Goal: Obtain resource: Obtain resource

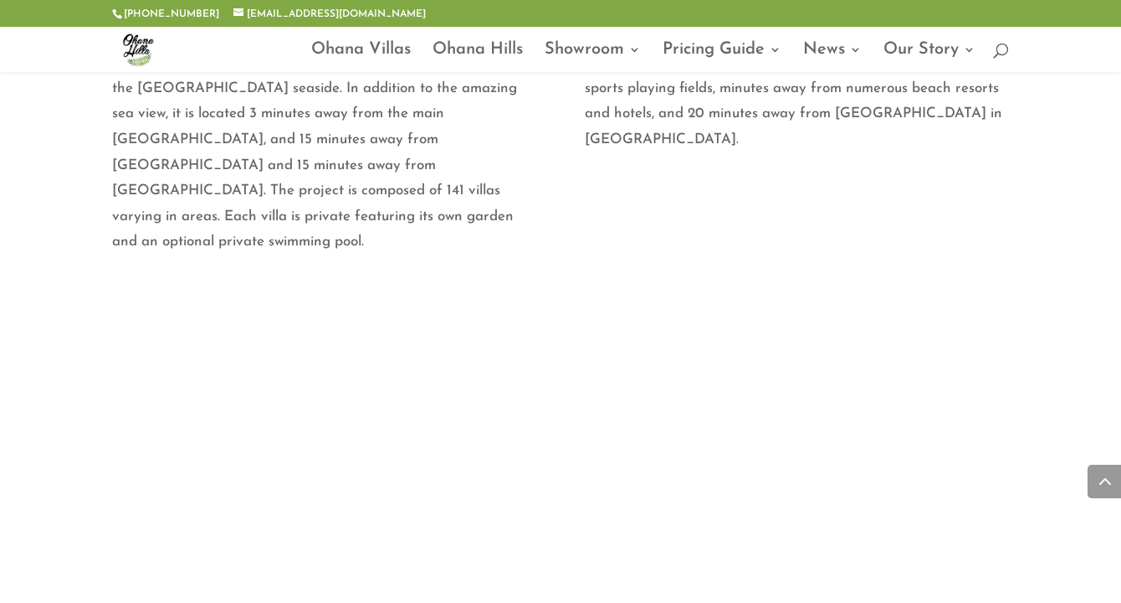
scroll to position [910, 0]
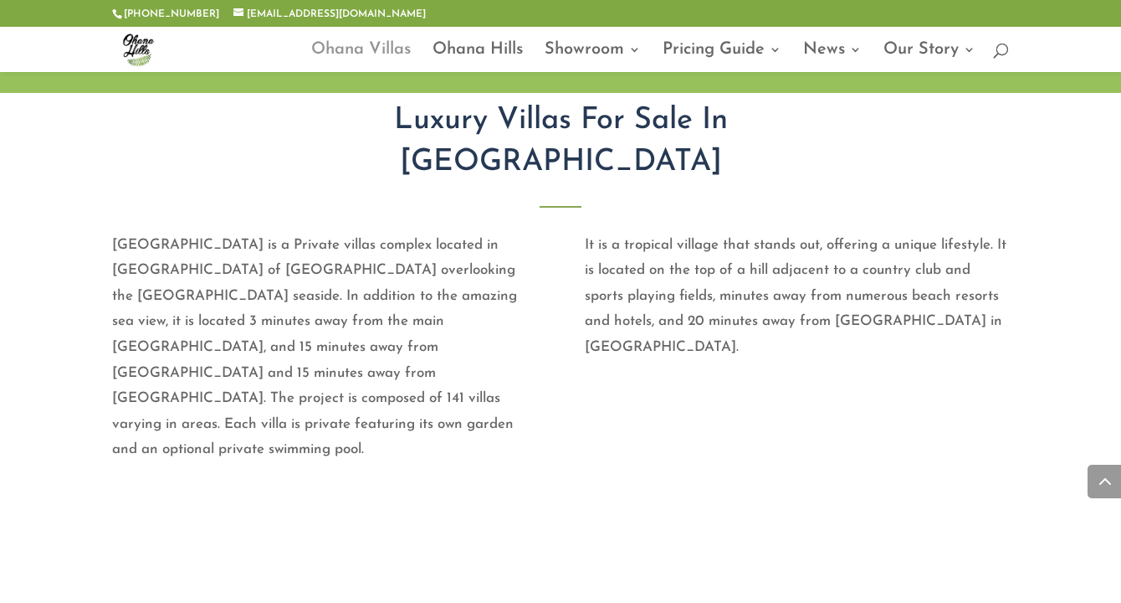
click at [353, 47] on link "Ohana Villas" at bounding box center [361, 58] width 100 height 28
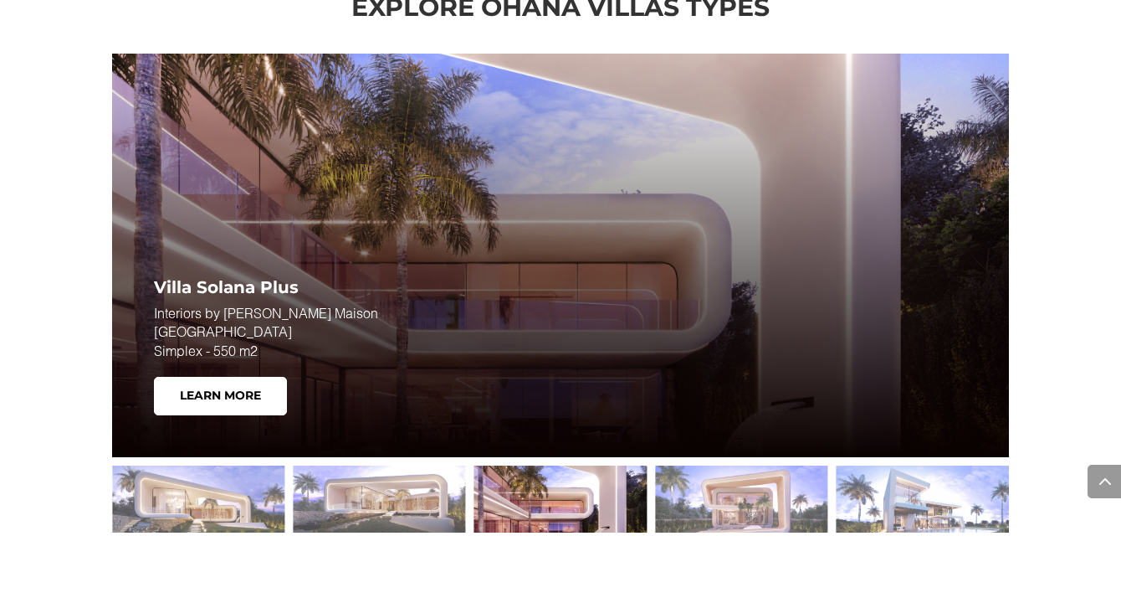
scroll to position [2174, 0]
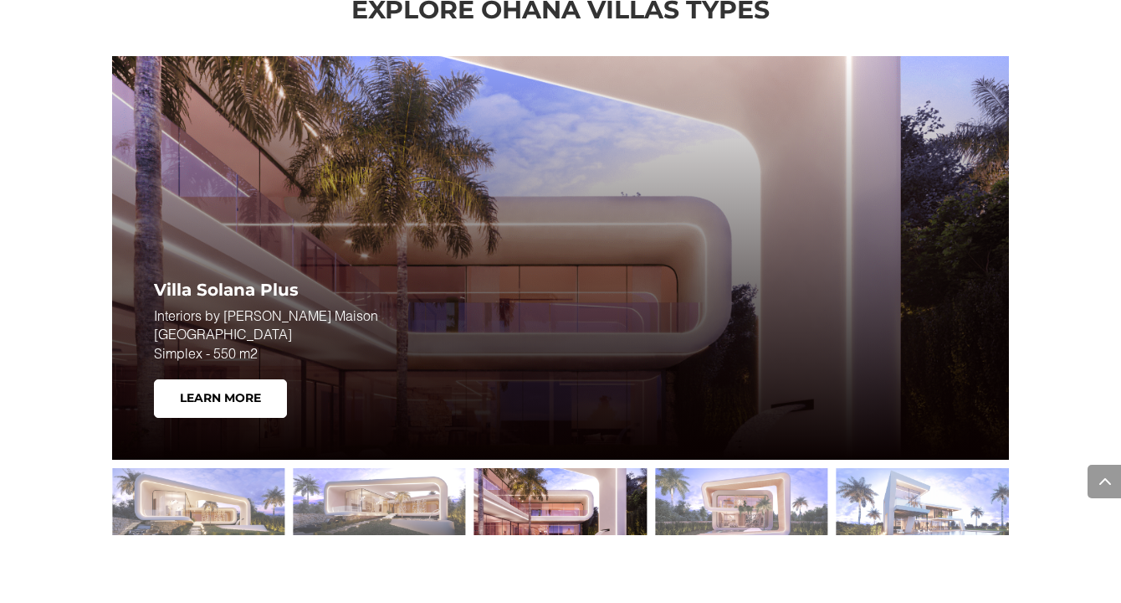
click at [576, 502] on div at bounding box center [560, 501] width 172 height 67
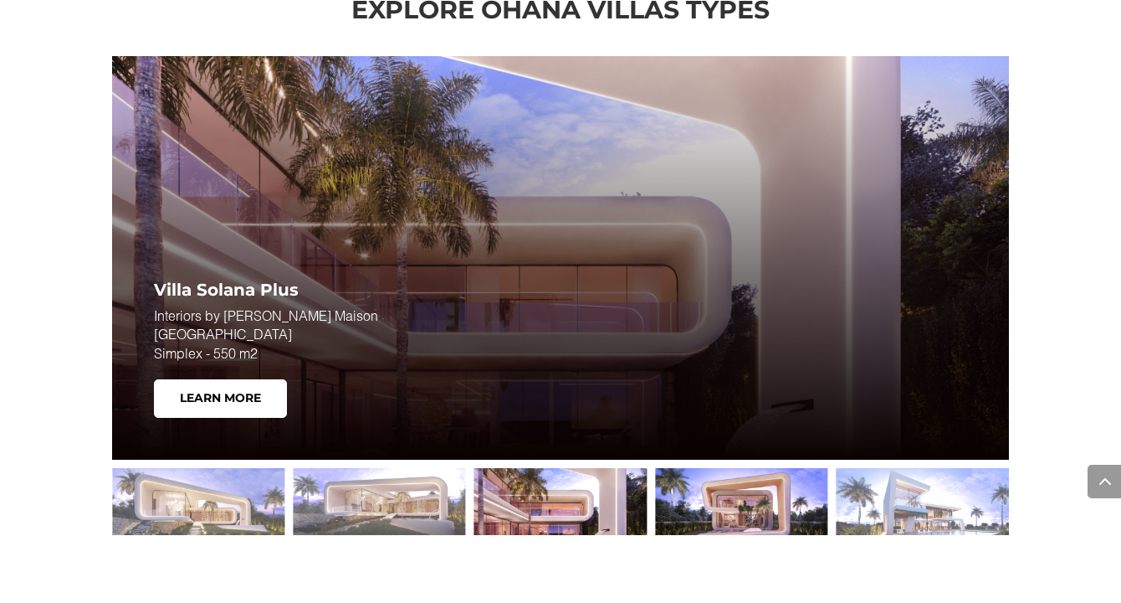
click at [689, 486] on div at bounding box center [741, 501] width 172 height 67
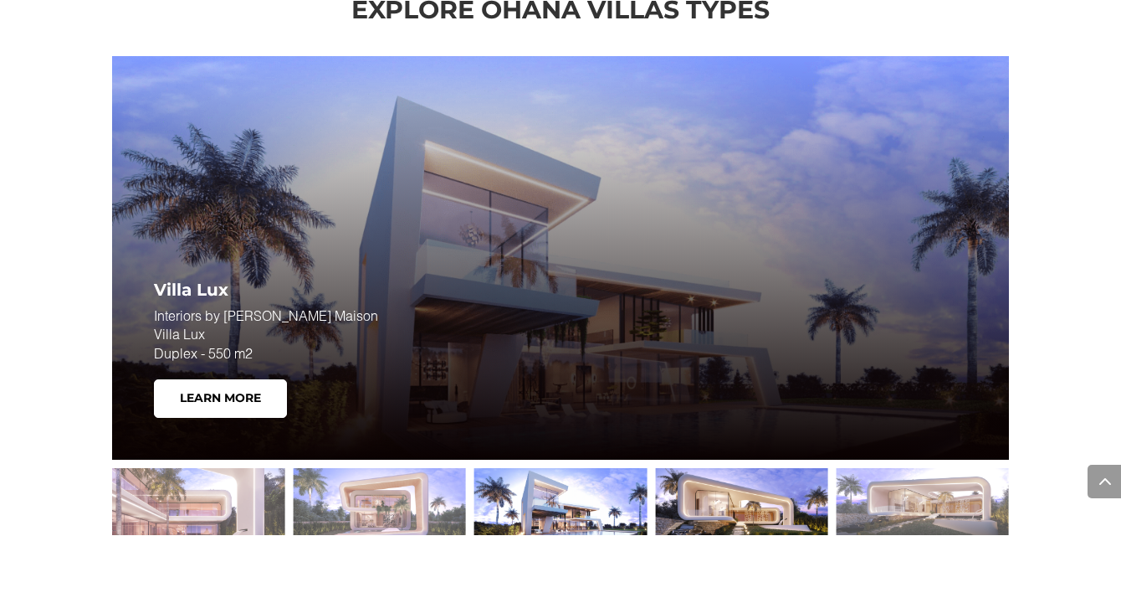
click at [708, 504] on div at bounding box center [741, 501] width 172 height 67
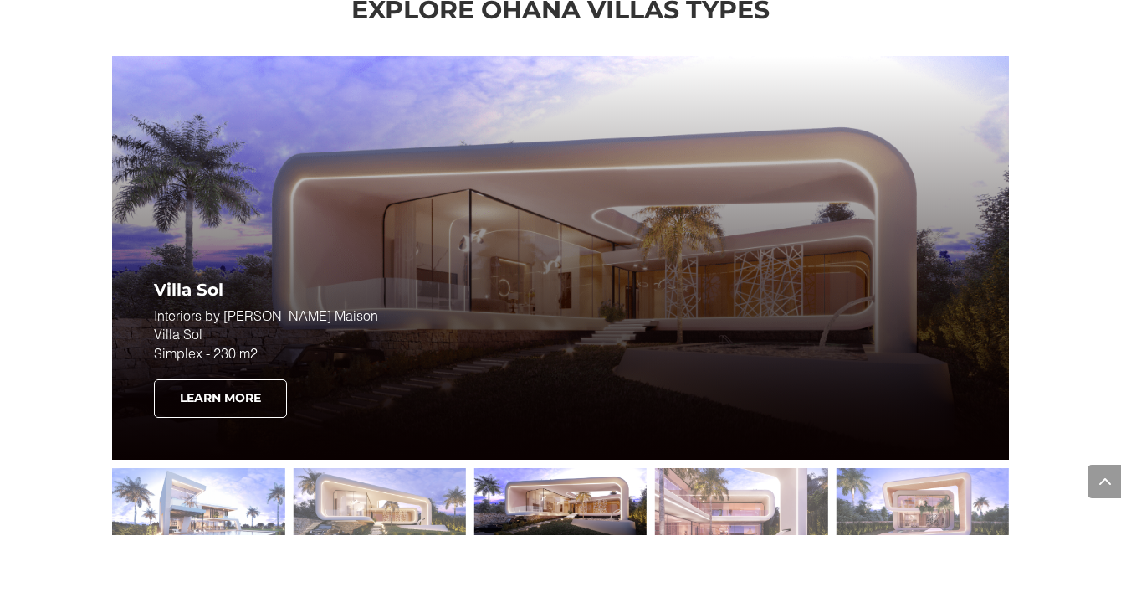
click at [216, 392] on link "Learn More" at bounding box center [220, 398] width 133 height 38
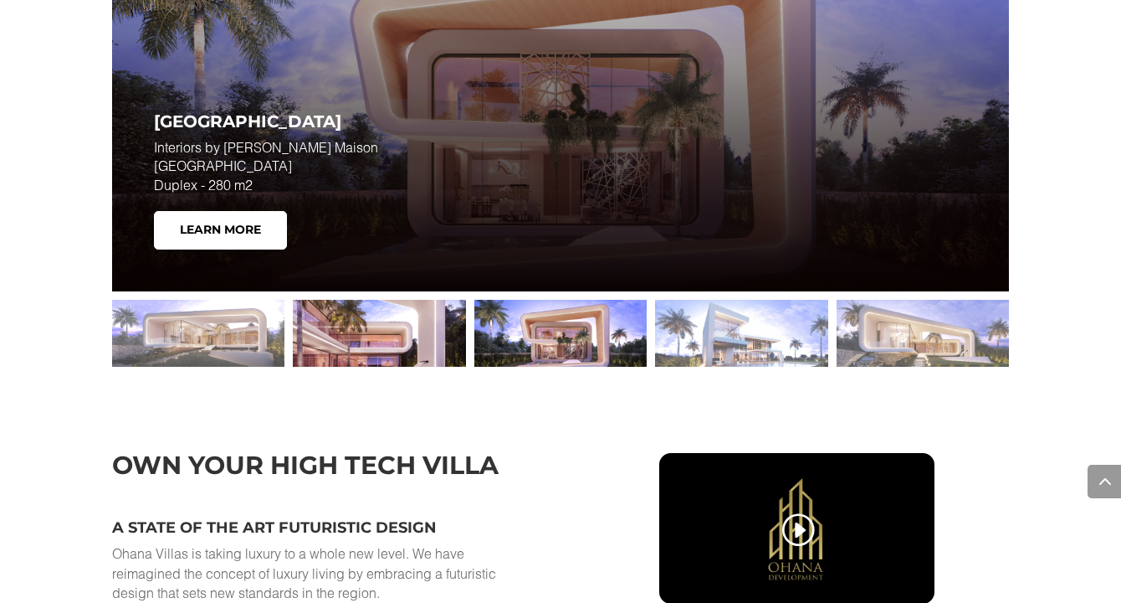
scroll to position [2340, 0]
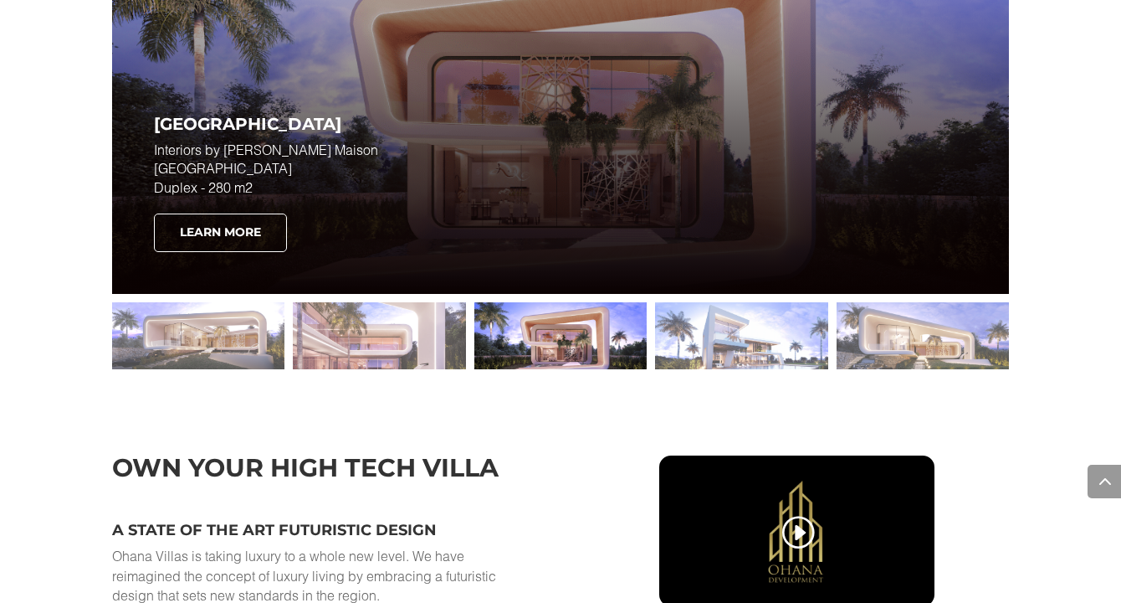
click at [240, 233] on link "Learn More" at bounding box center [220, 232] width 133 height 38
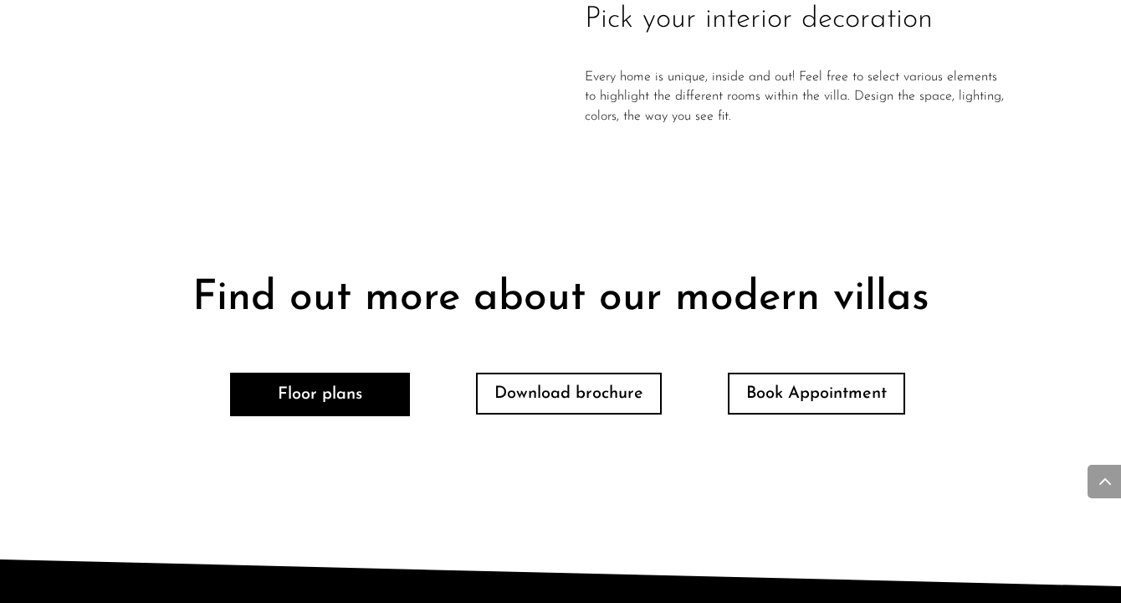
scroll to position [3376, 0]
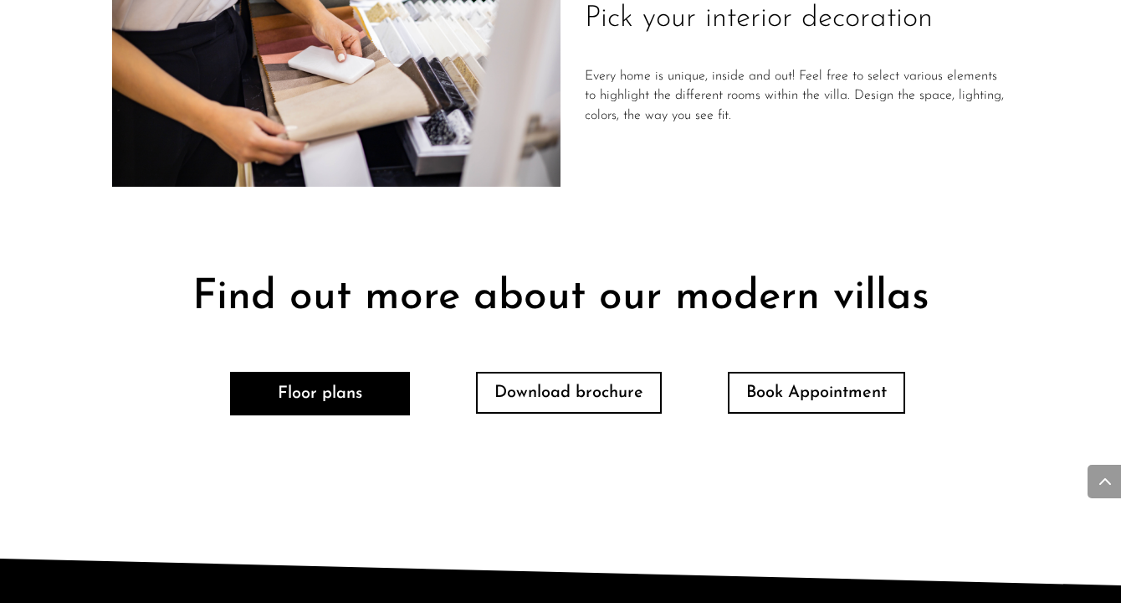
click at [473, 277] on h2 "Find out more about our modern villas" at bounding box center [560, 302] width 897 height 50
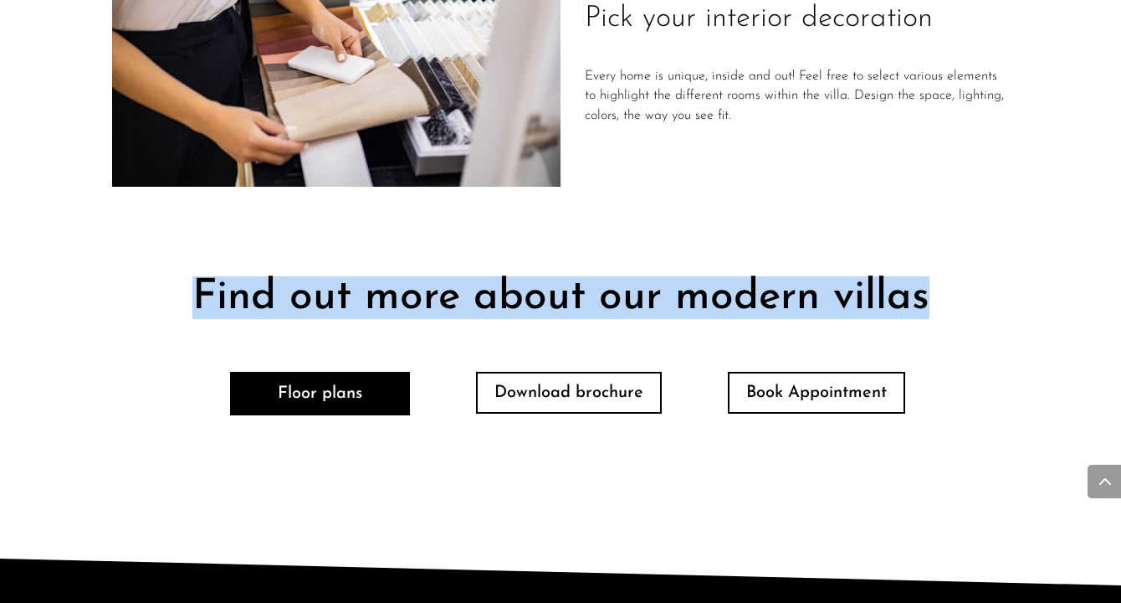
click at [473, 277] on h2 "Find out more about our modern villas" at bounding box center [560, 302] width 897 height 50
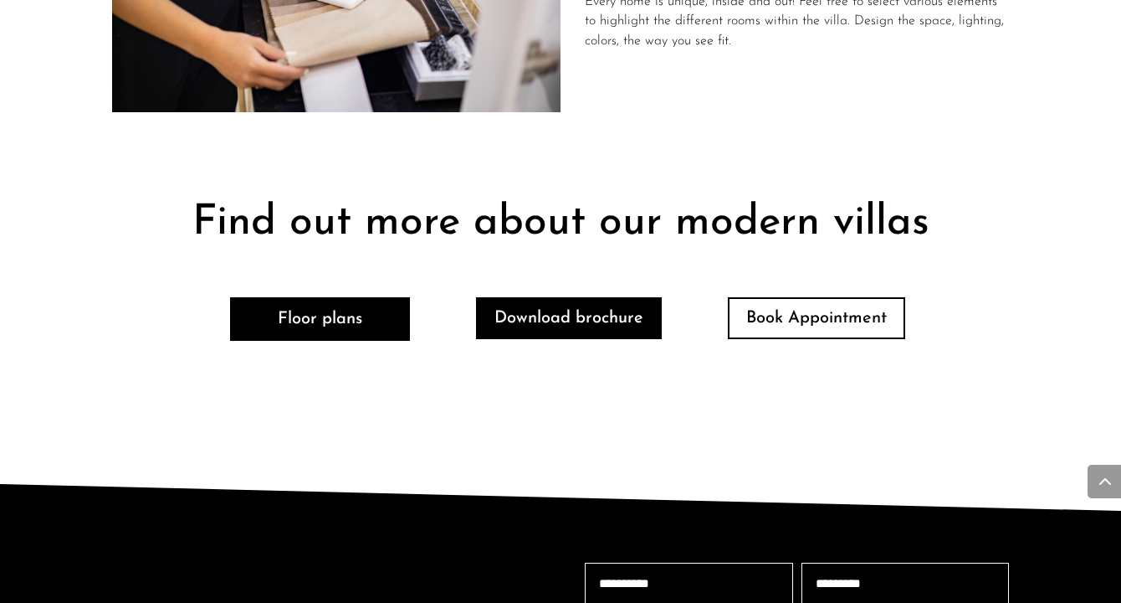
scroll to position [3446, 0]
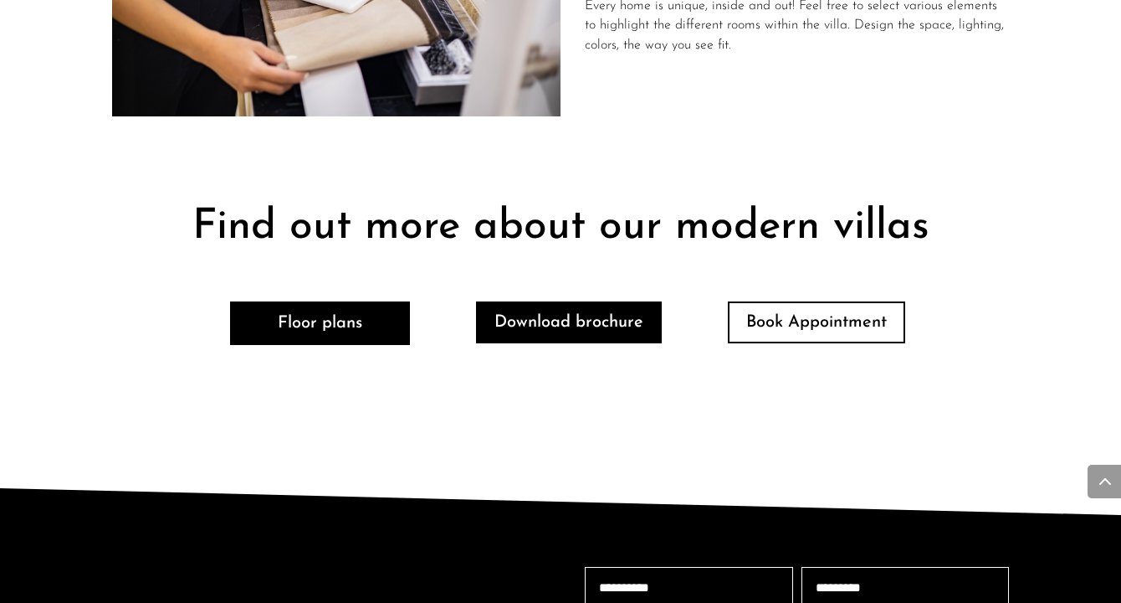
click at [560, 301] on link "Download brochure" at bounding box center [569, 322] width 186 height 42
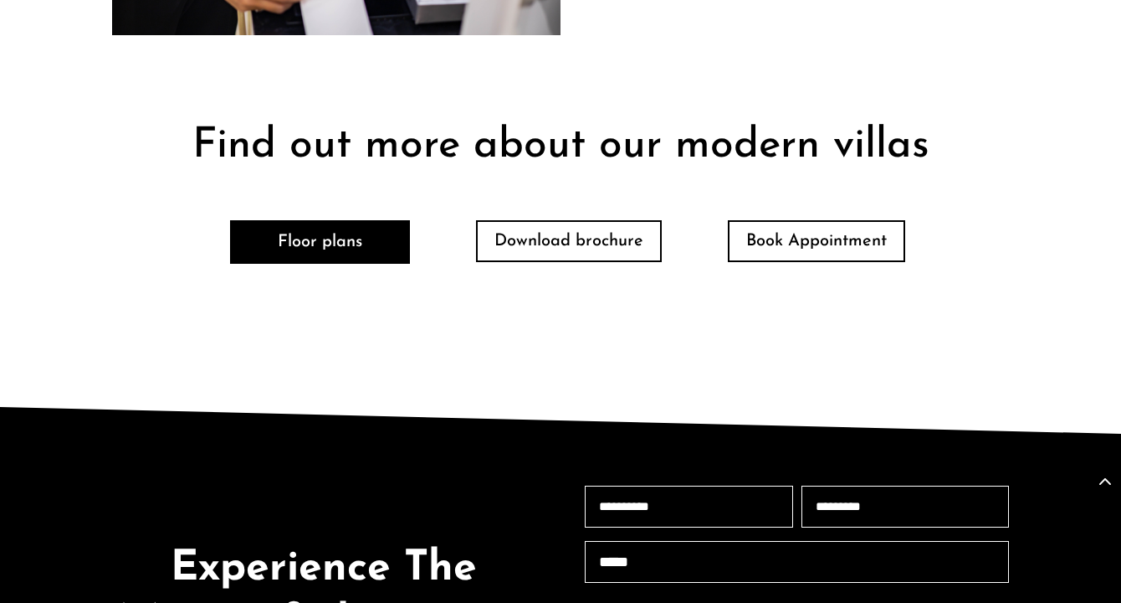
scroll to position [3536, 0]
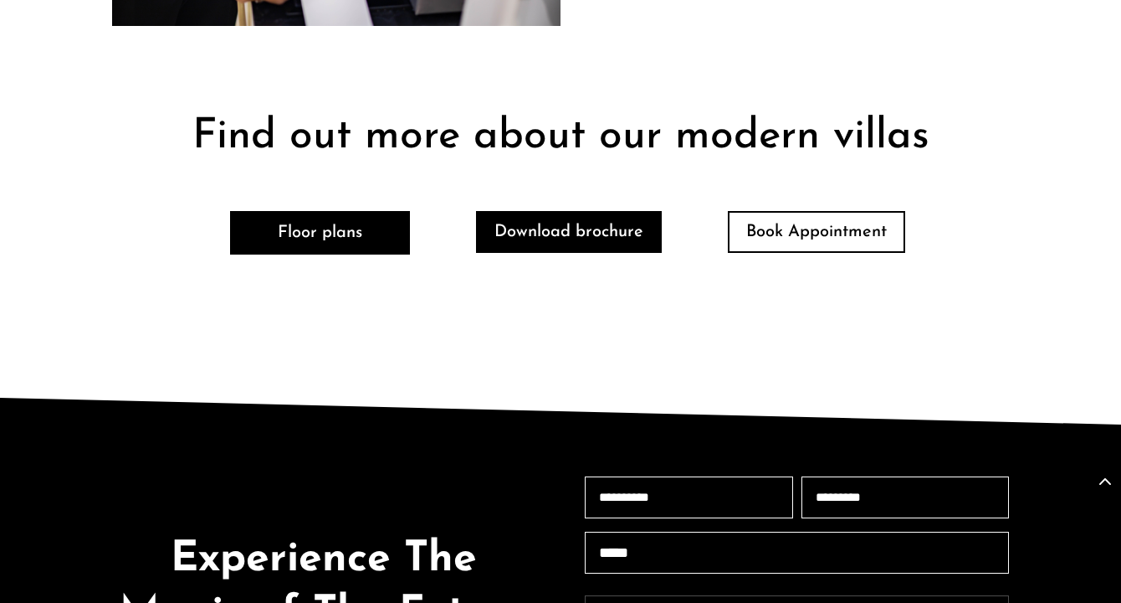
click at [586, 211] on link "Download brochure" at bounding box center [569, 232] width 186 height 42
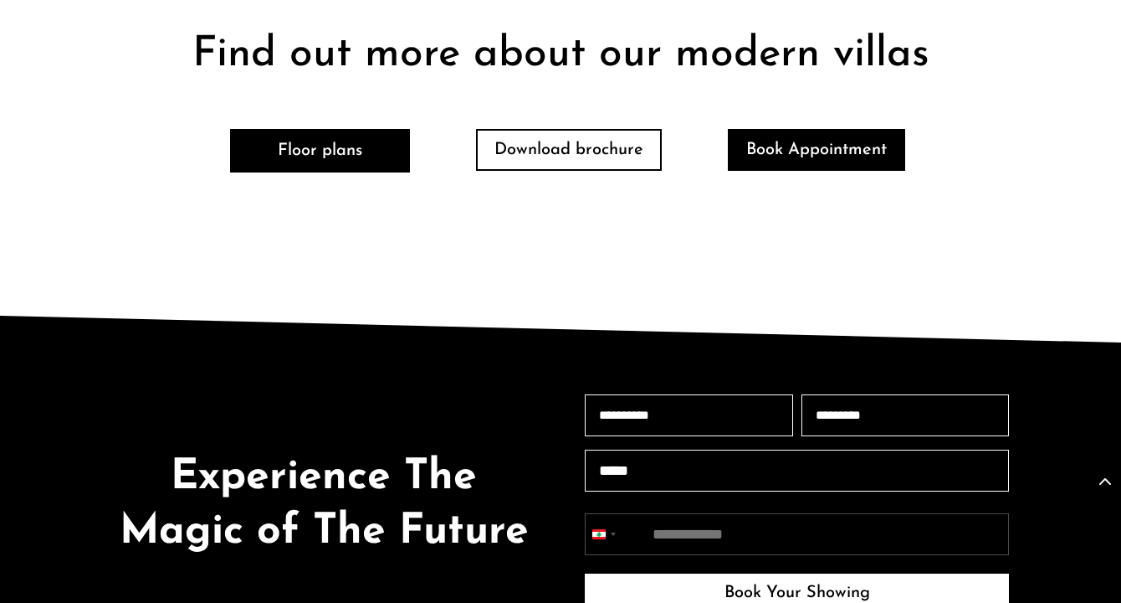
scroll to position [3617, 0]
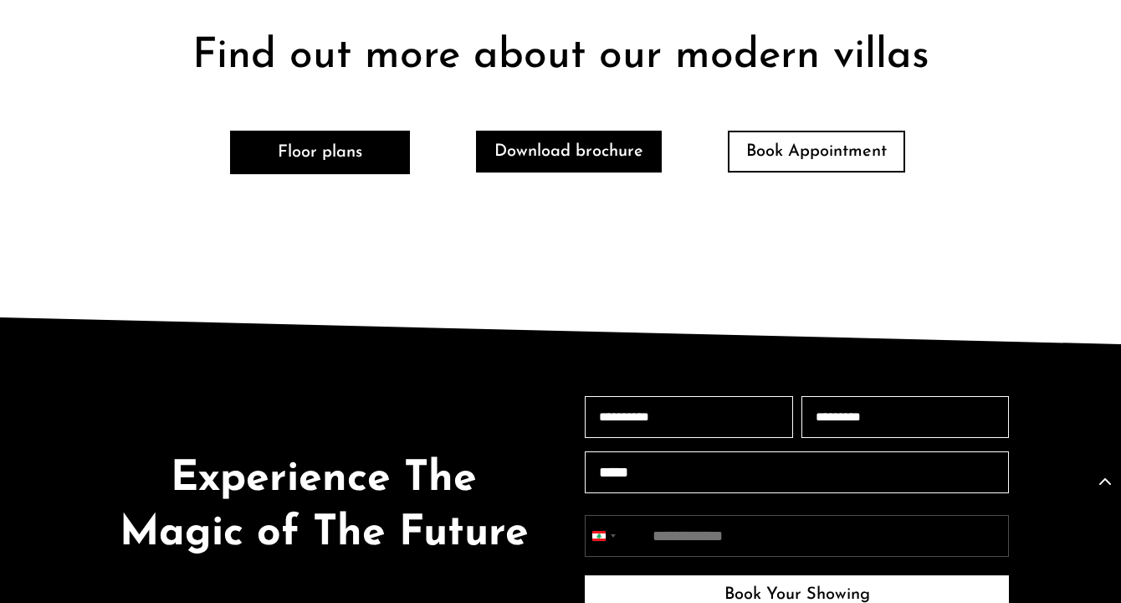
click at [590, 131] on link "Download brochure" at bounding box center [569, 152] width 186 height 42
click at [546, 136] on div "Floor plans Download brochure Book Appointment" at bounding box center [561, 152] width 904 height 89
click at [559, 131] on link "Download brochure" at bounding box center [569, 152] width 186 height 42
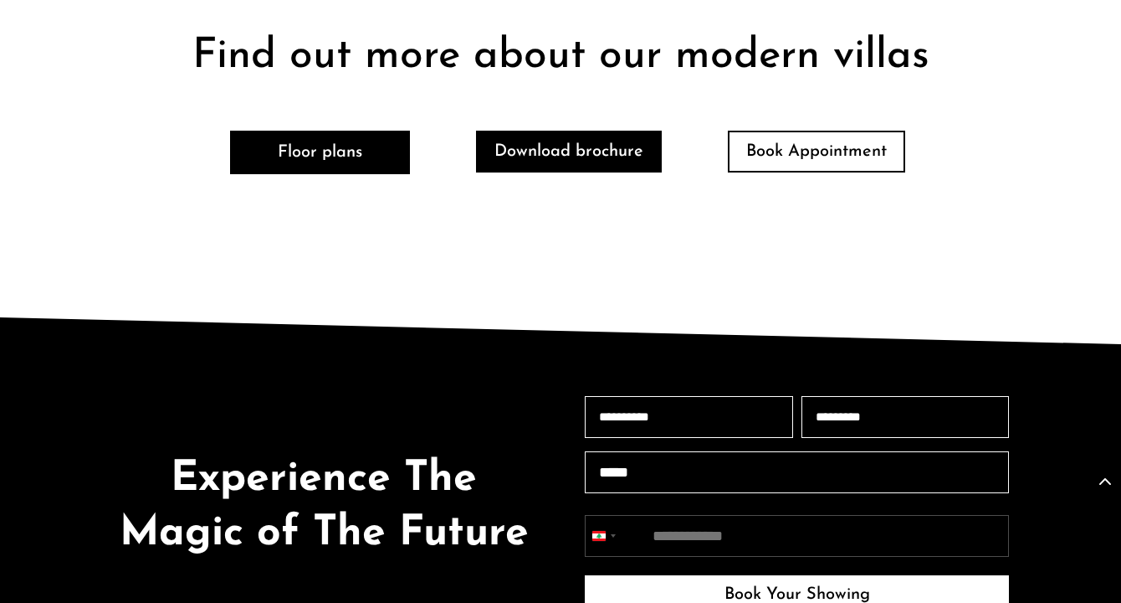
click at [559, 131] on link "Download brochure" at bounding box center [569, 152] width 186 height 42
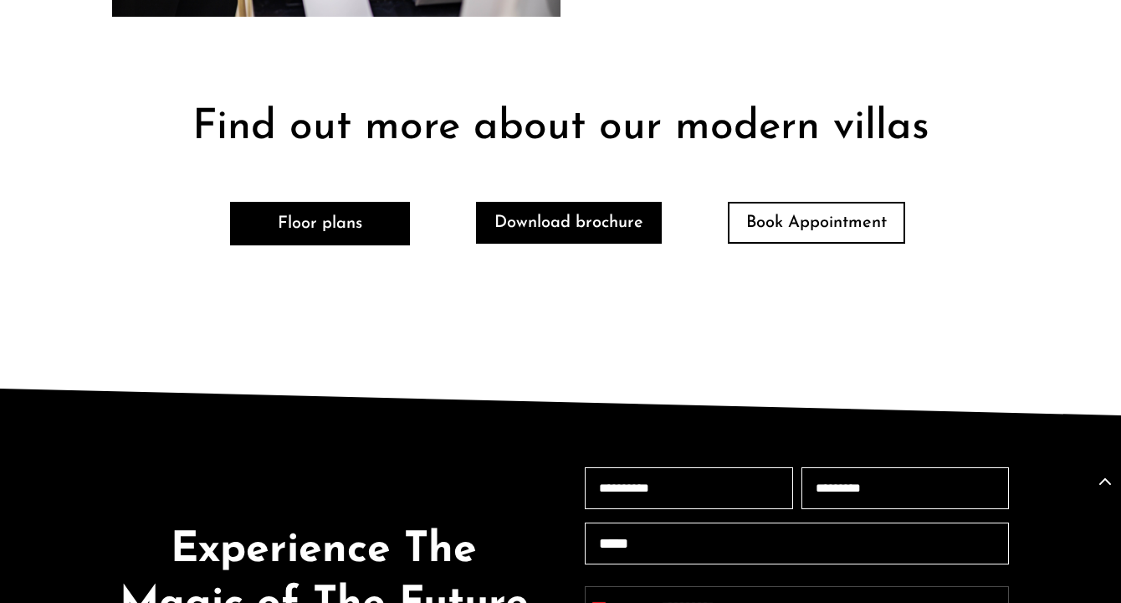
scroll to position [3544, 0]
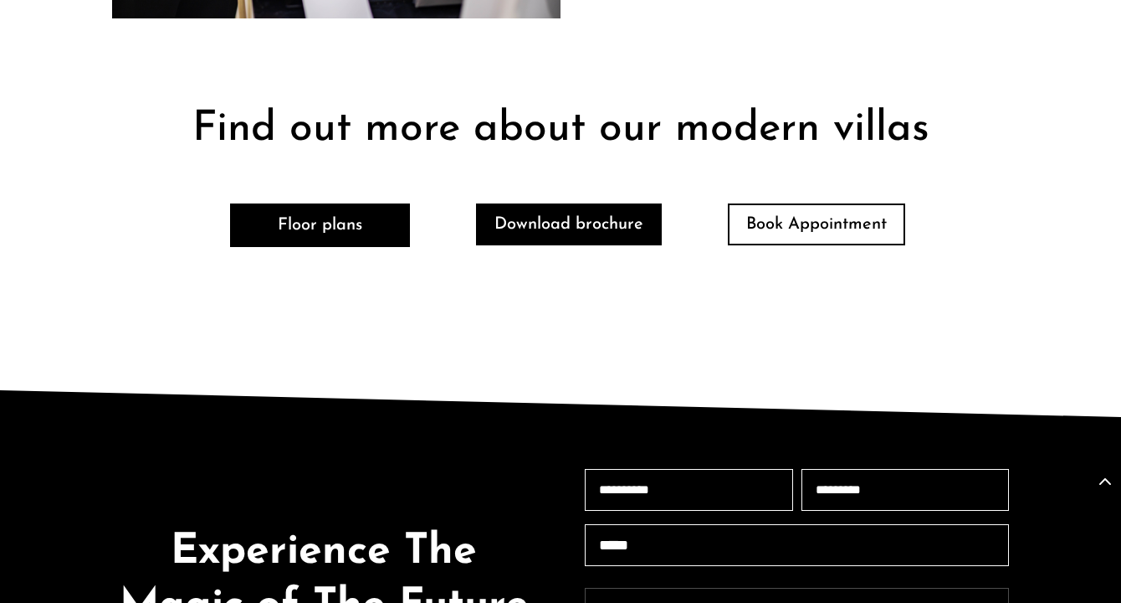
click at [560, 203] on link "Download brochure" at bounding box center [569, 224] width 186 height 42
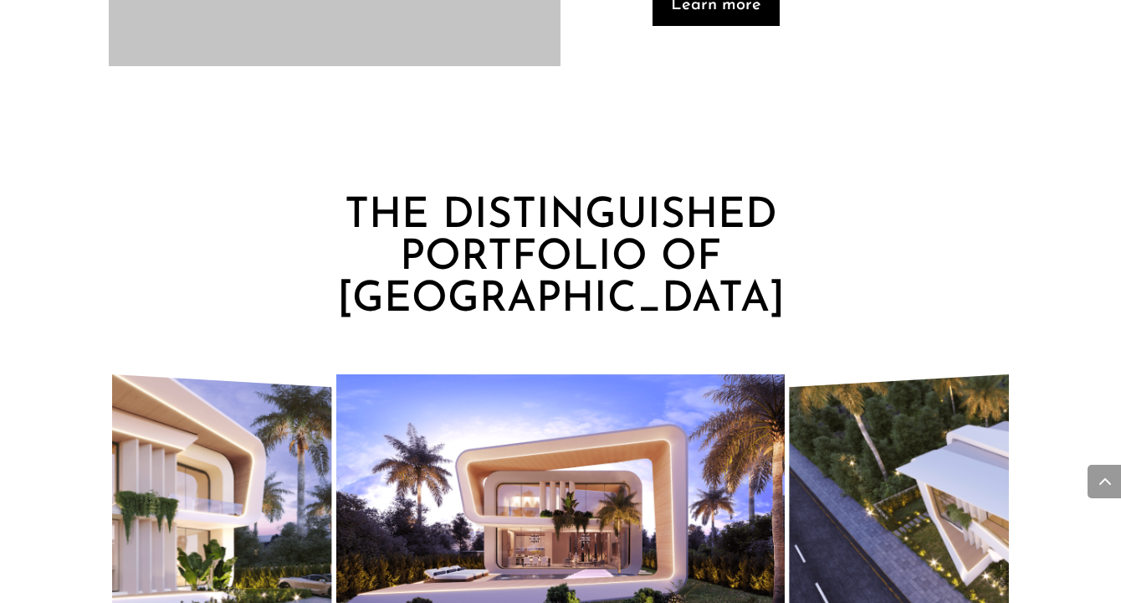
scroll to position [1454, 0]
